Goal: Task Accomplishment & Management: Manage account settings

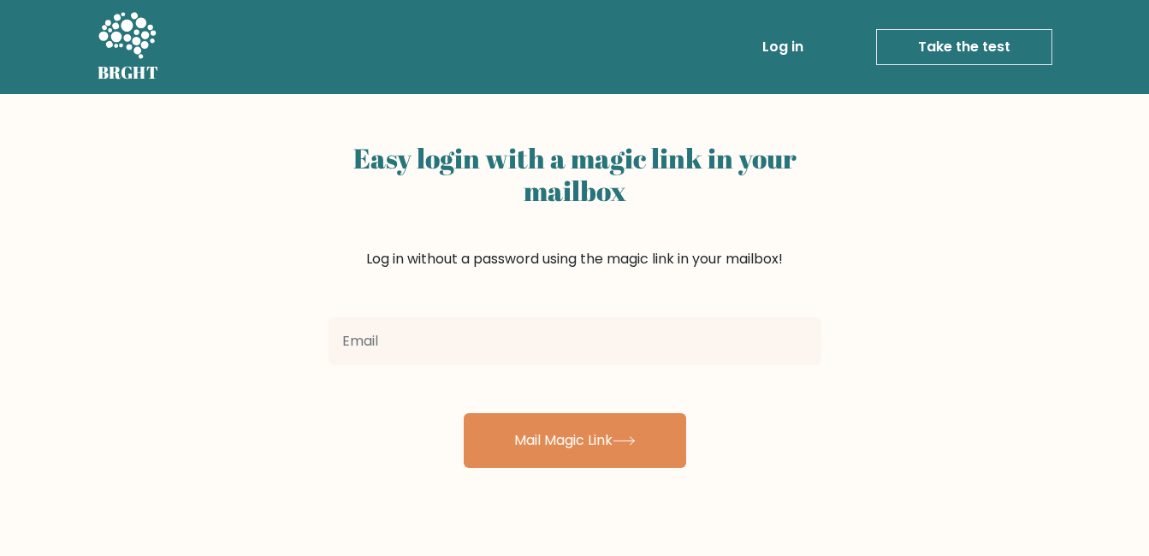
click at [579, 318] on input "email" at bounding box center [575, 342] width 493 height 48
type input "[PERSON_NAME][EMAIL_ADDRESS][DOMAIN_NAME]"
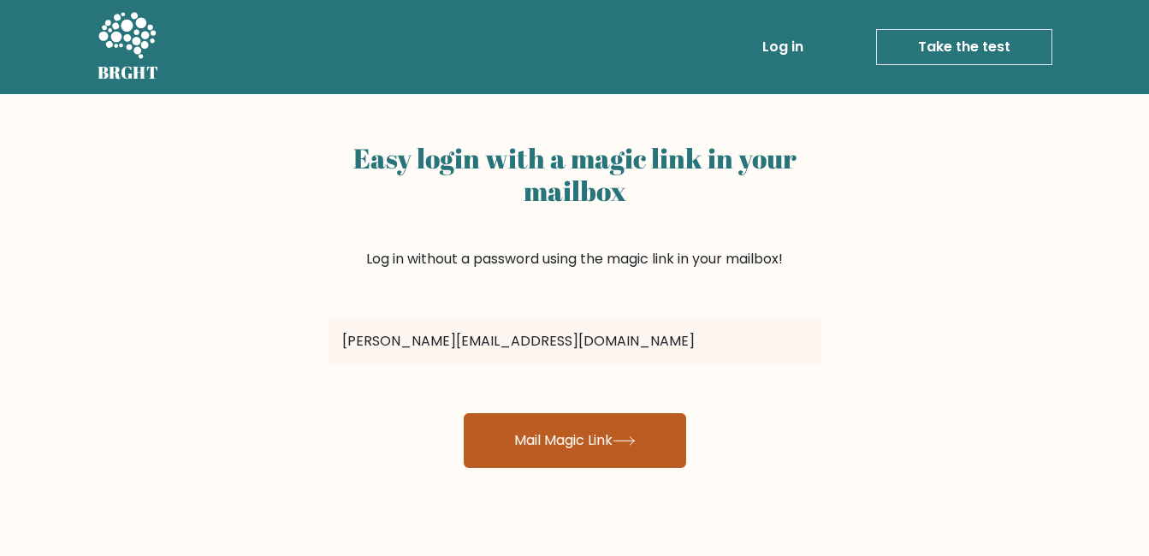
click at [562, 455] on button "Mail Magic Link" at bounding box center [575, 440] width 223 height 55
